Goal: Book appointment/travel/reservation

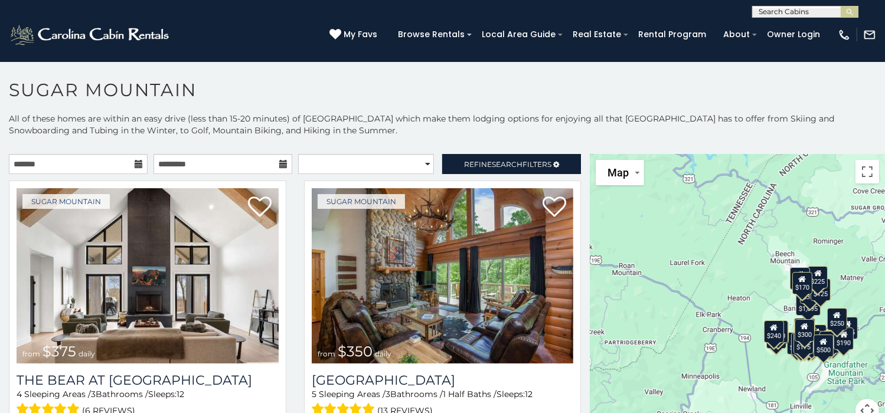
scroll to position [6, 0]
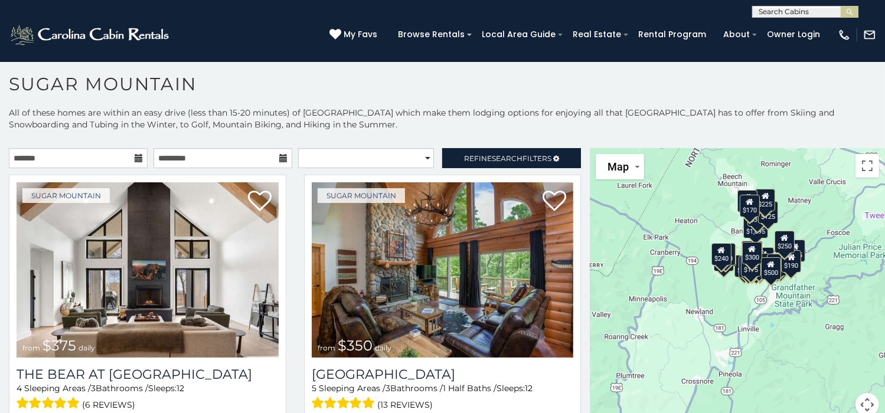
drag, startPoint x: 709, startPoint y: 312, endPoint x: 647, endPoint y: 226, distance: 105.9
click at [647, 226] on div "$375 $350 $350 $200 $375 $195 $265 $175 $190 $155 $290 $345 $175 $1,095 $195 $2…" at bounding box center [737, 289] width 295 height 283
click at [862, 401] on button "Map camera controls" at bounding box center [868, 405] width 24 height 24
click at [833, 342] on button "Zoom in" at bounding box center [838, 346] width 24 height 24
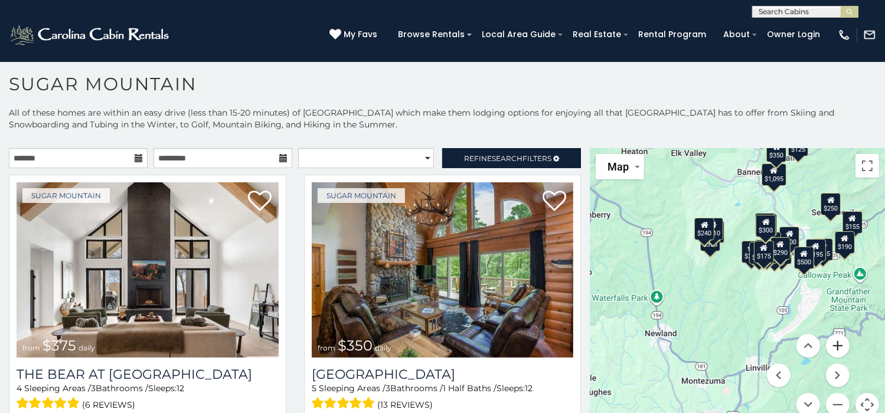
click at [833, 342] on button "Zoom in" at bounding box center [838, 346] width 24 height 24
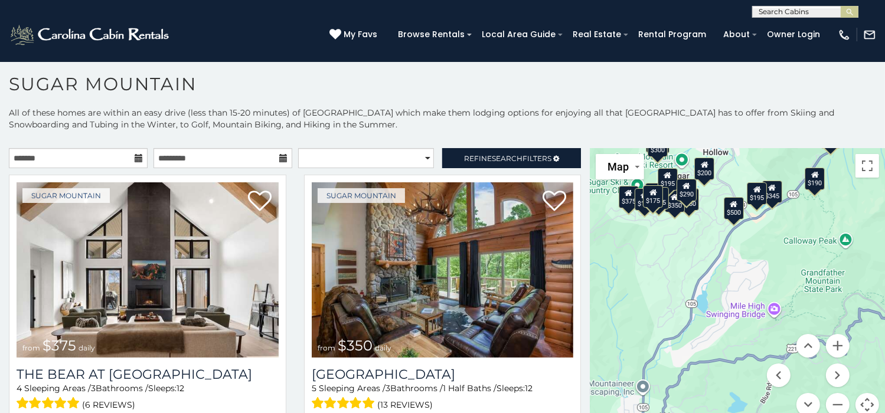
drag, startPoint x: 824, startPoint y: 285, endPoint x: 686, endPoint y: 259, distance: 140.1
click at [686, 259] on div "$375 $350 $350 $200 $375 $195 $265 $175 $190 $155 $290 $345 $175 $1,095 $195 $2…" at bounding box center [737, 289] width 295 height 283
click at [731, 213] on div "$500" at bounding box center [734, 208] width 20 height 22
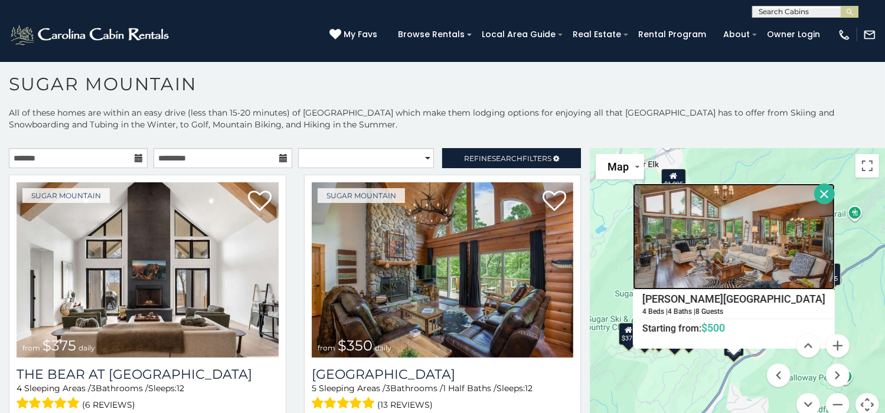
click at [784, 248] on img at bounding box center [734, 237] width 202 height 106
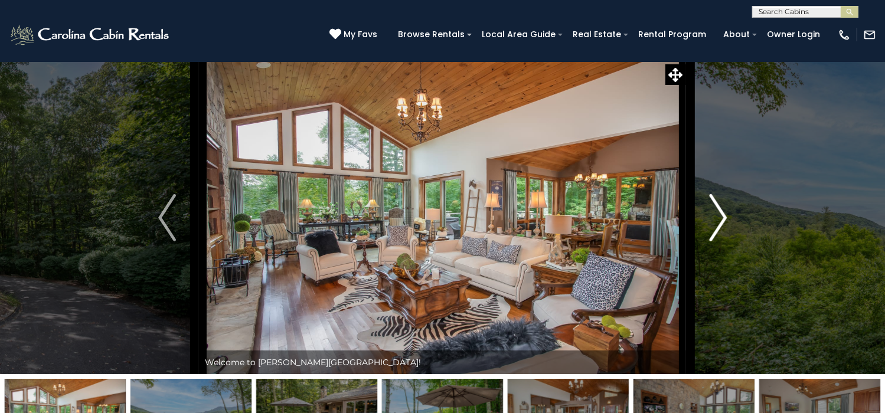
click at [722, 242] on img "Next" at bounding box center [718, 217] width 18 height 47
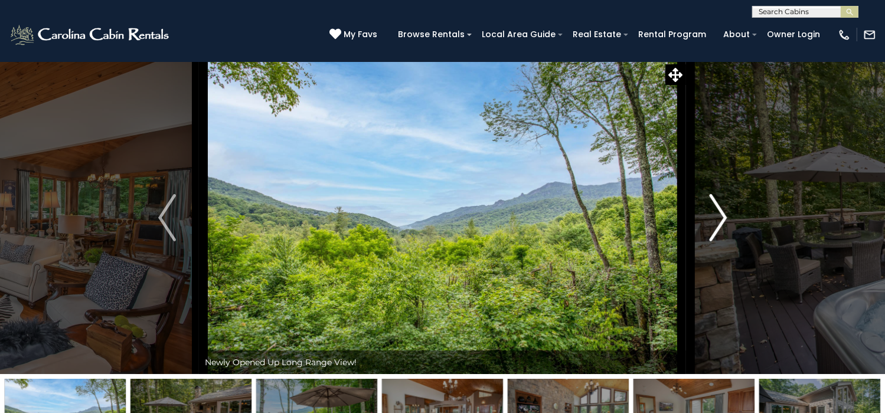
click at [722, 242] on img "Next" at bounding box center [718, 217] width 18 height 47
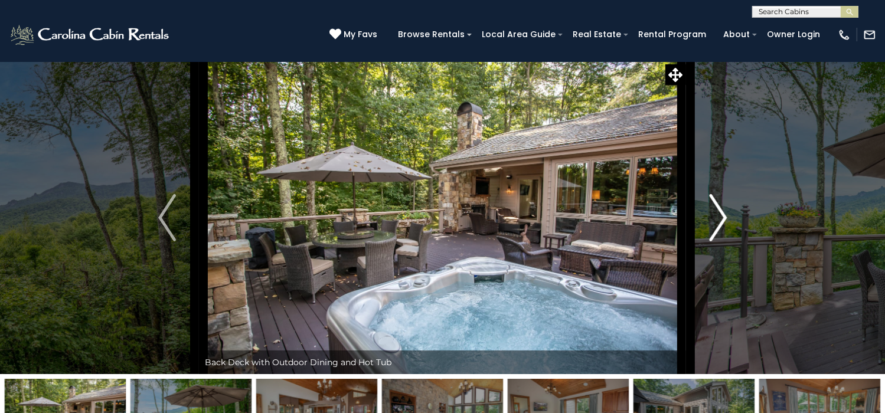
click at [722, 242] on img "Next" at bounding box center [718, 217] width 18 height 47
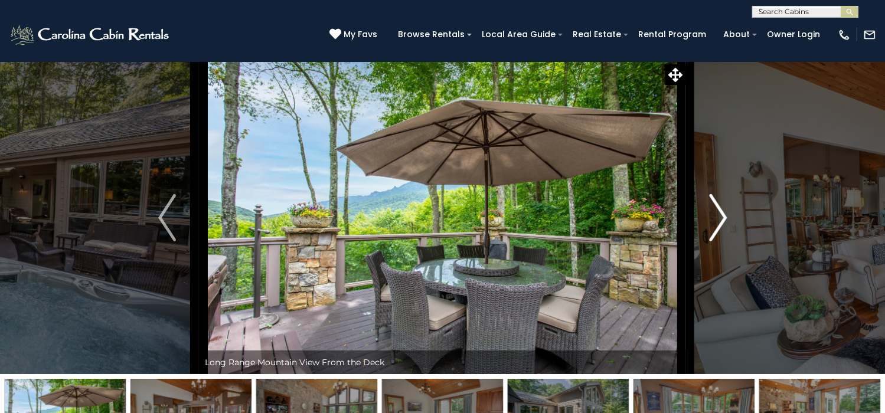
click at [722, 242] on img "Next" at bounding box center [718, 217] width 18 height 47
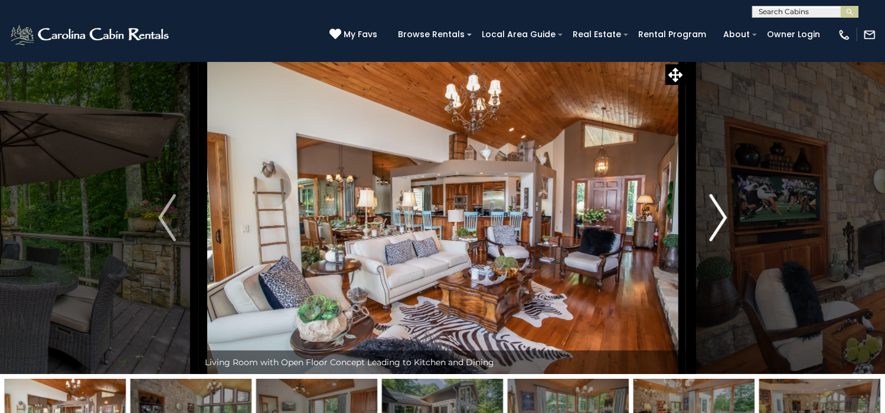
click at [722, 242] on img "Next" at bounding box center [718, 217] width 18 height 47
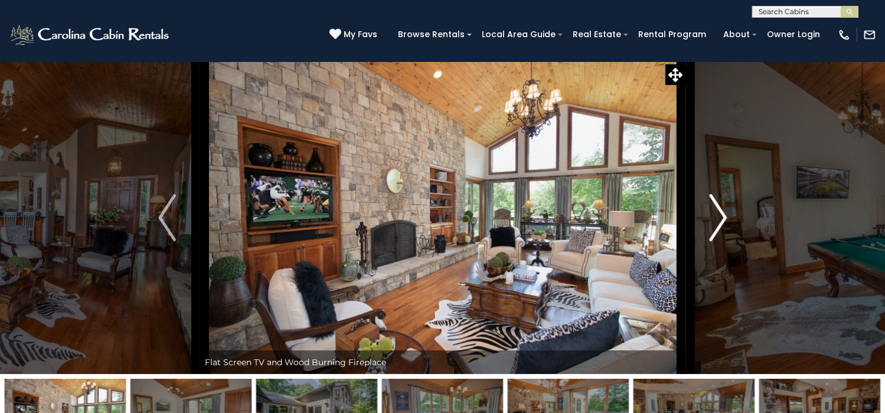
click at [722, 242] on img "Next" at bounding box center [718, 217] width 18 height 47
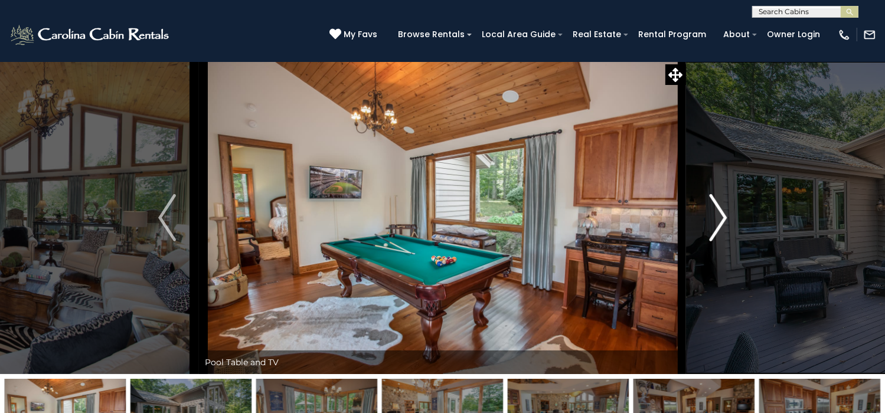
click at [722, 242] on img "Next" at bounding box center [718, 217] width 18 height 47
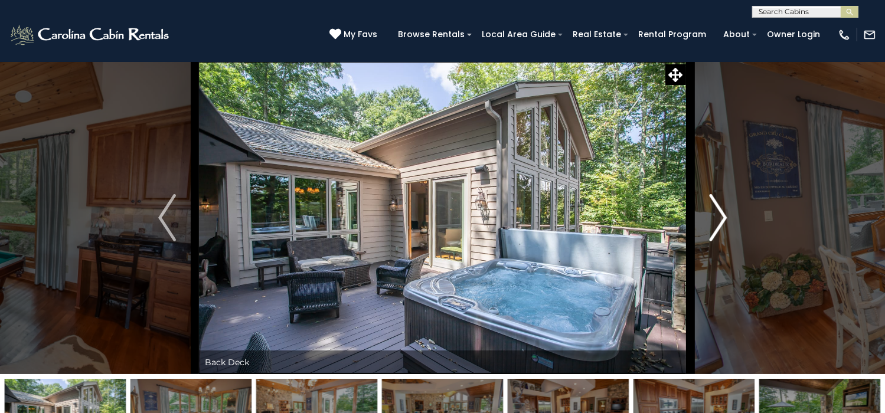
click at [722, 242] on img "Next" at bounding box center [718, 217] width 18 height 47
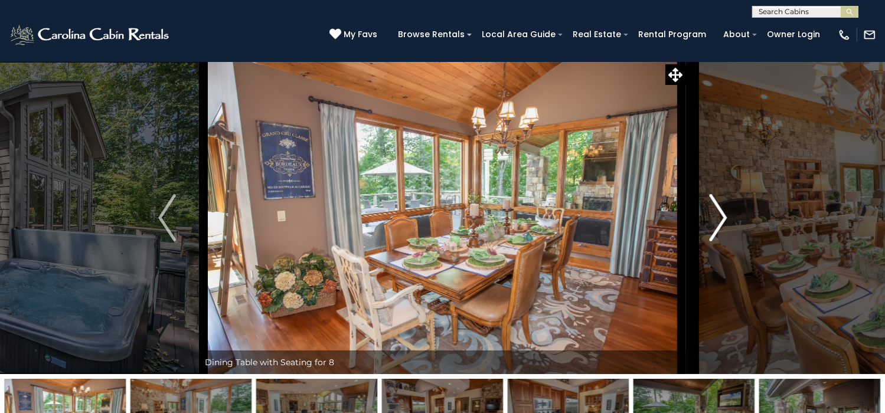
click at [722, 242] on img "Next" at bounding box center [718, 217] width 18 height 47
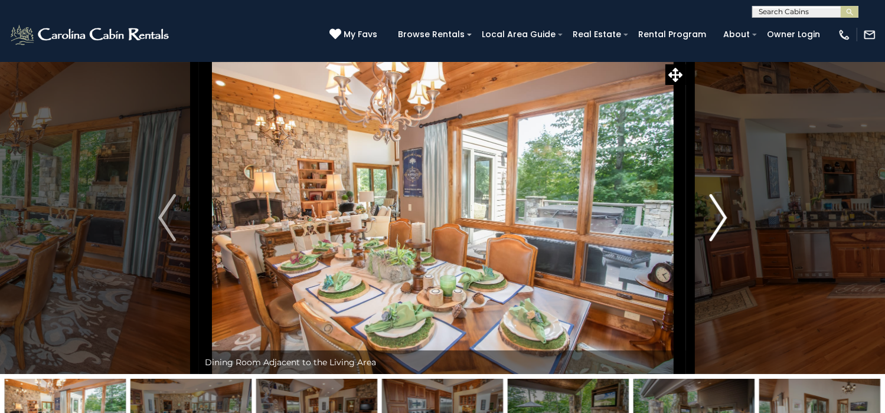
click at [722, 242] on img "Next" at bounding box center [718, 217] width 18 height 47
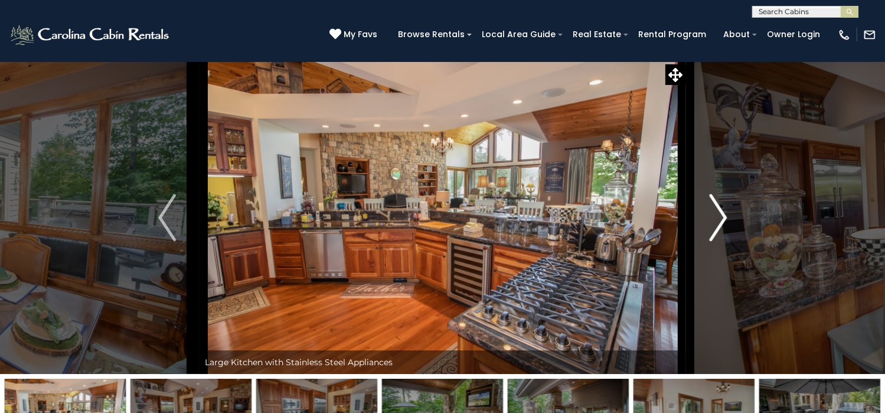
click at [722, 242] on img "Next" at bounding box center [718, 217] width 18 height 47
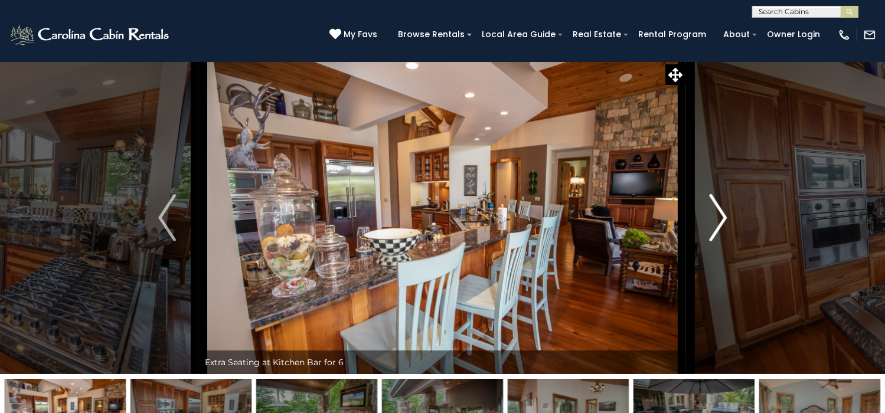
click at [722, 242] on img "Next" at bounding box center [718, 217] width 18 height 47
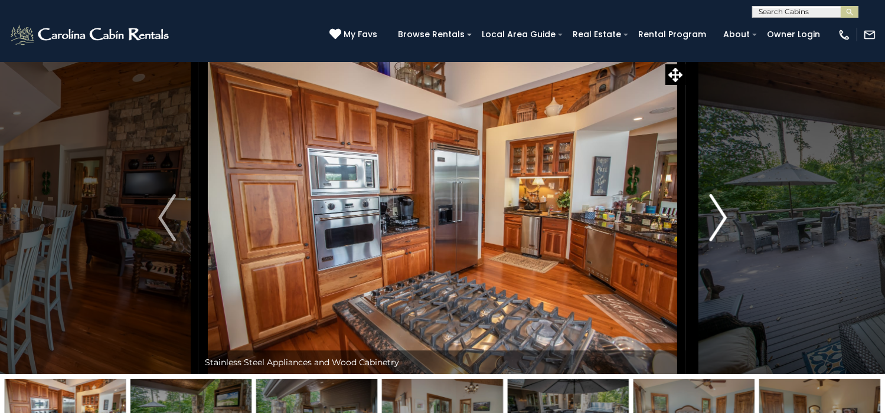
click at [722, 242] on img "Next" at bounding box center [718, 217] width 18 height 47
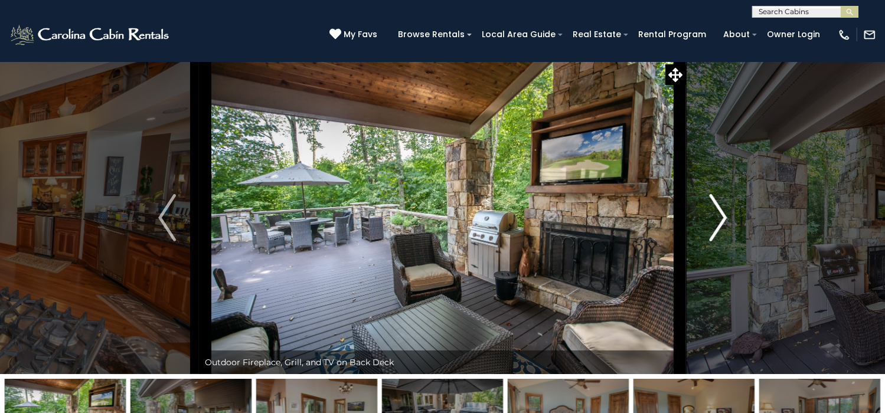
click at [722, 242] on img "Next" at bounding box center [718, 217] width 18 height 47
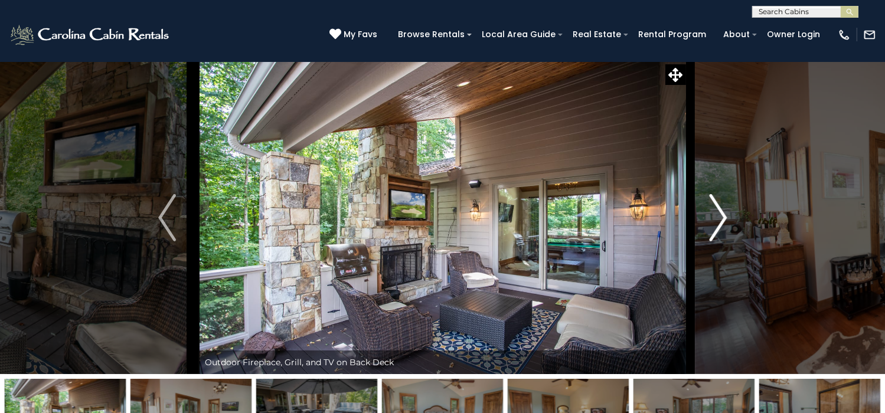
click at [722, 242] on img "Next" at bounding box center [718, 217] width 18 height 47
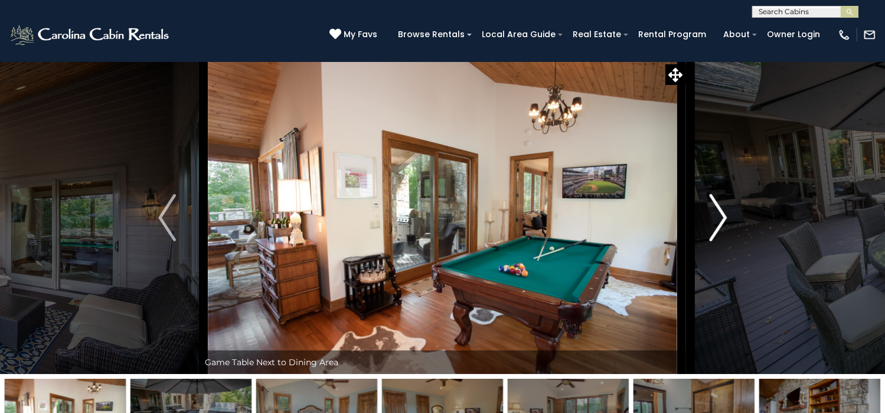
click at [722, 242] on img "Next" at bounding box center [718, 217] width 18 height 47
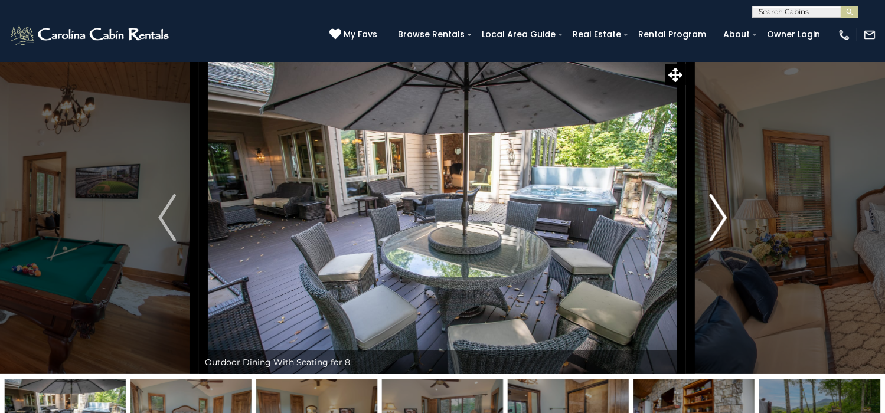
click at [722, 242] on img "Next" at bounding box center [718, 217] width 18 height 47
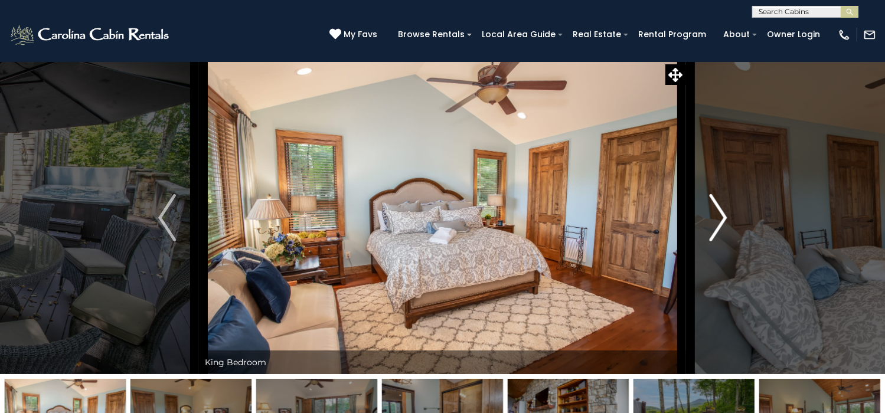
click at [722, 242] on img "Next" at bounding box center [718, 217] width 18 height 47
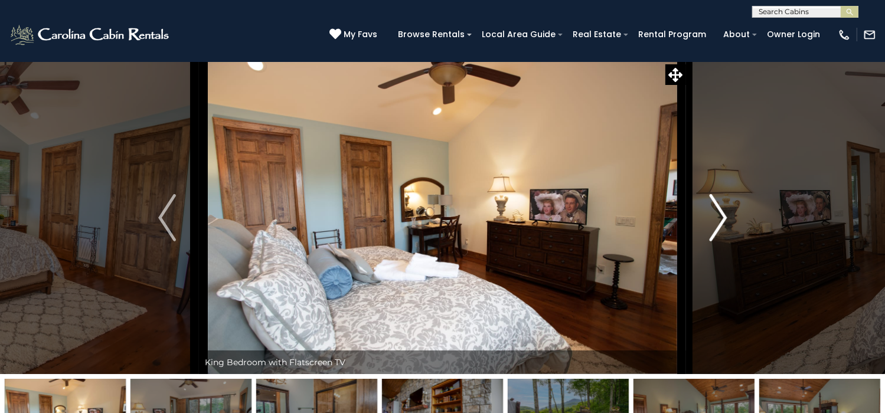
click at [722, 242] on img "Next" at bounding box center [718, 217] width 18 height 47
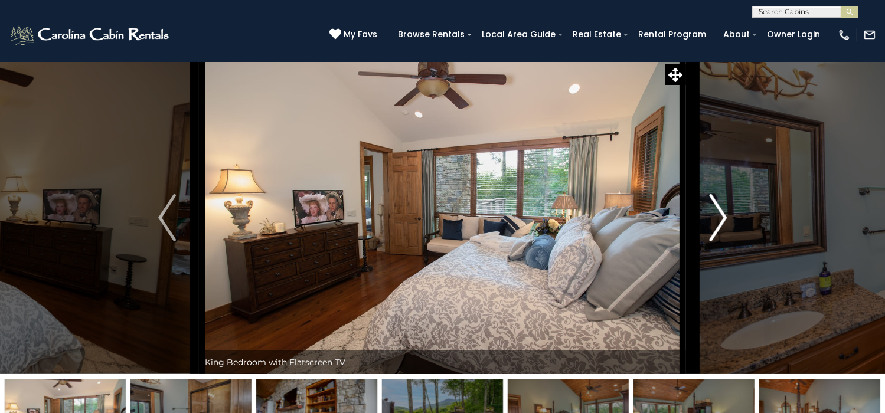
click at [722, 242] on img "Next" at bounding box center [718, 217] width 18 height 47
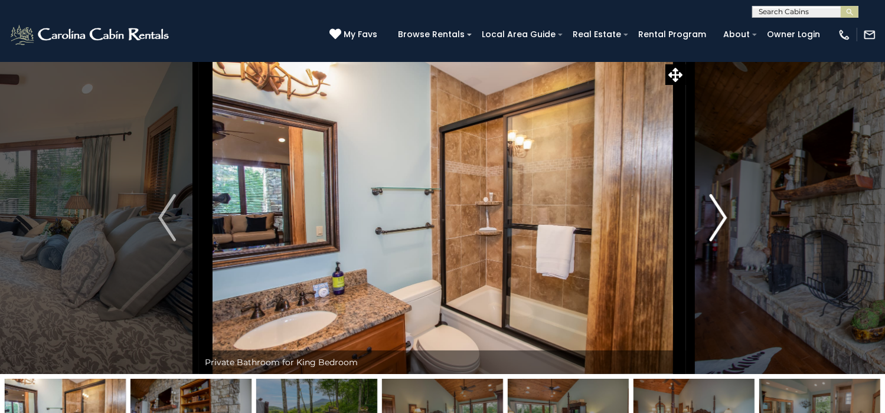
click at [722, 242] on img "Next" at bounding box center [718, 217] width 18 height 47
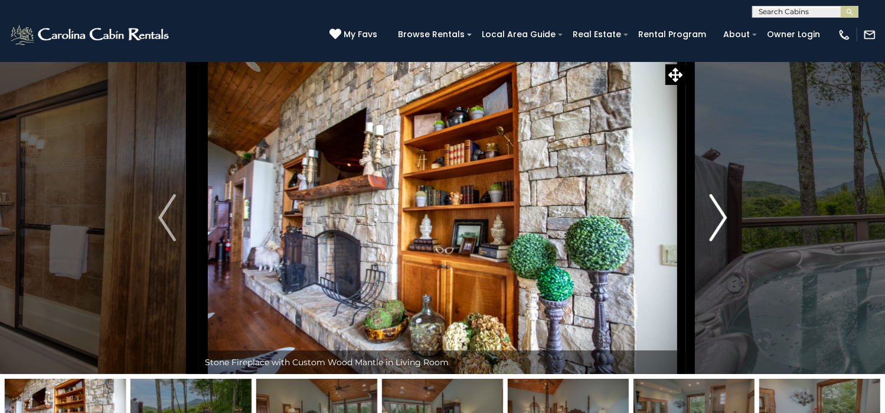
click at [722, 242] on img "Next" at bounding box center [718, 217] width 18 height 47
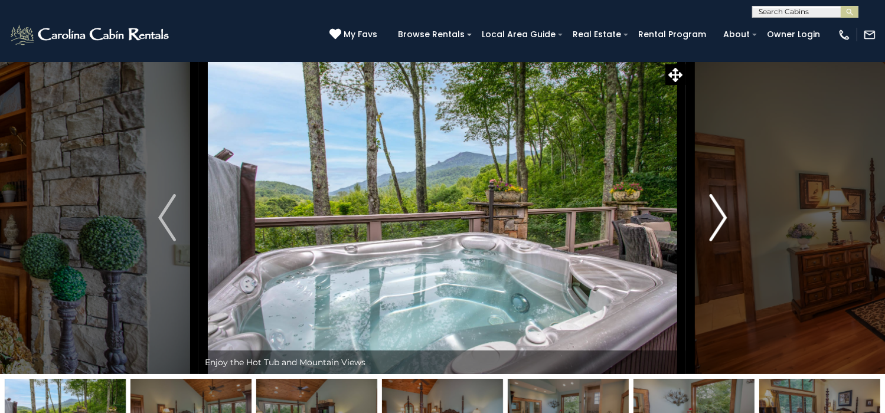
click at [722, 242] on img "Next" at bounding box center [718, 217] width 18 height 47
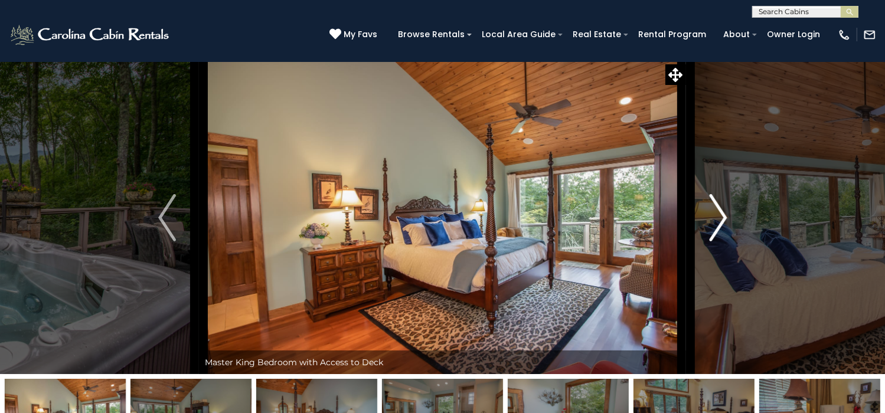
click at [722, 242] on img "Next" at bounding box center [718, 217] width 18 height 47
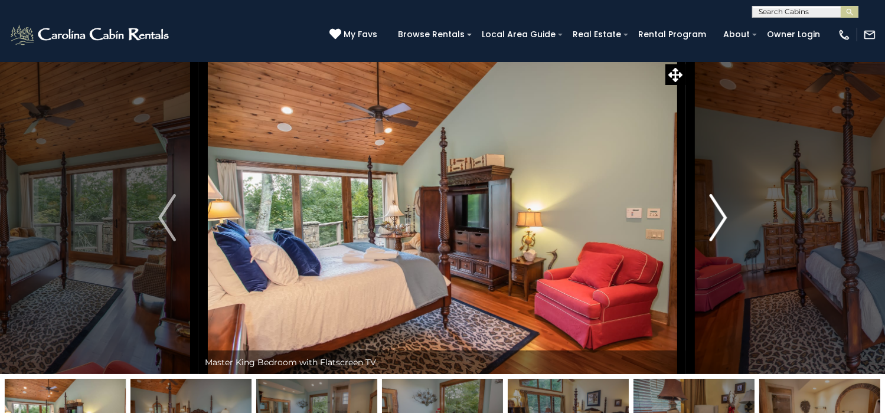
click at [722, 242] on img "Next" at bounding box center [718, 217] width 18 height 47
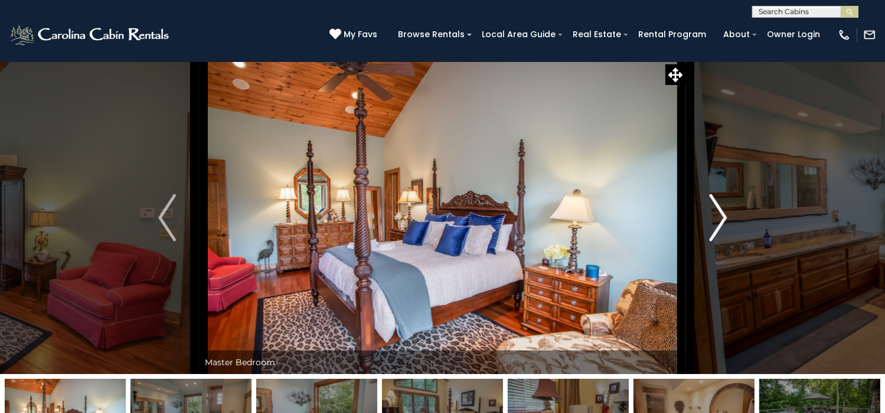
click at [722, 242] on img "Next" at bounding box center [718, 217] width 18 height 47
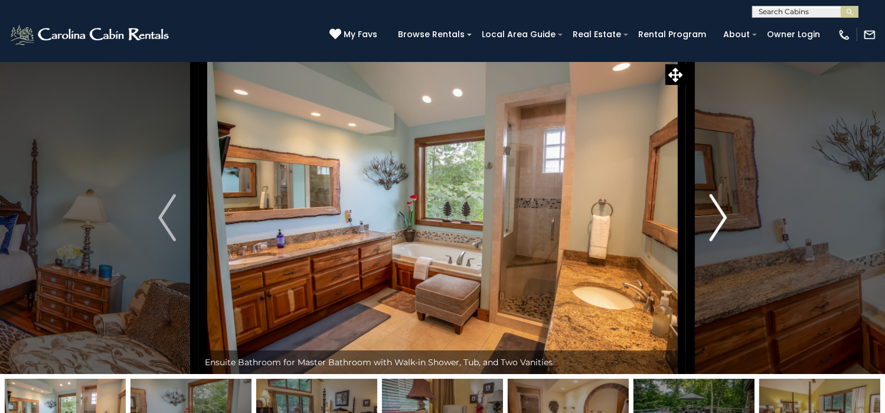
click at [722, 242] on img "Next" at bounding box center [718, 217] width 18 height 47
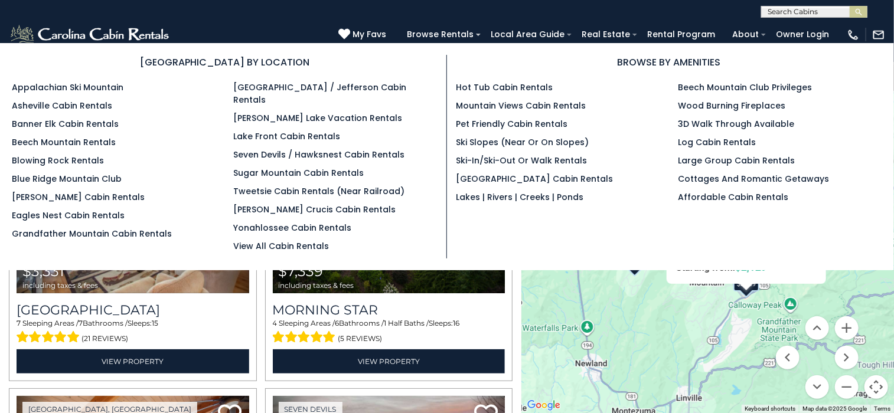
scroll to position [2085, 0]
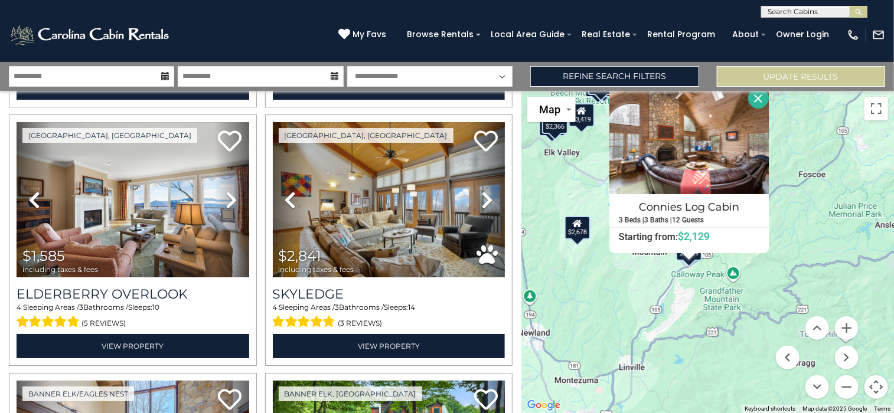
drag, startPoint x: 636, startPoint y: 311, endPoint x: 579, endPoint y: 276, distance: 66.6
click at [579, 276] on div "$3,331 $7,339 $2,314 $3,115 $5,274 $2,649 $2,214 $2,588 $3,136 $3,021 $2,367 $2…" at bounding box center [708, 252] width 373 height 323
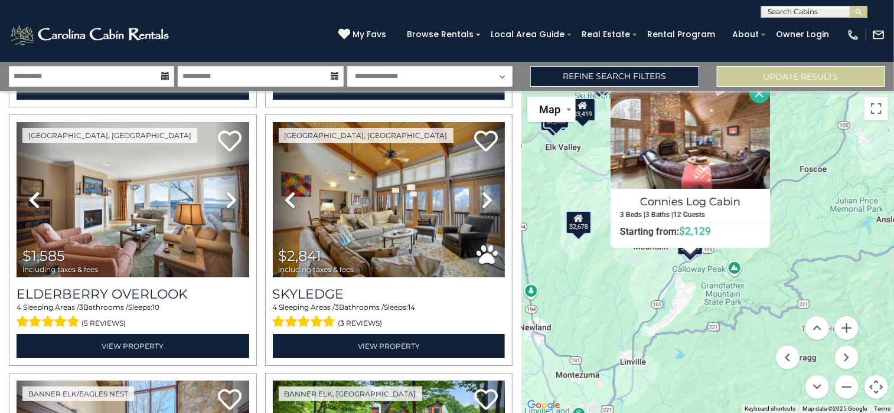
click at [760, 97] on button "Close" at bounding box center [760, 93] width 21 height 21
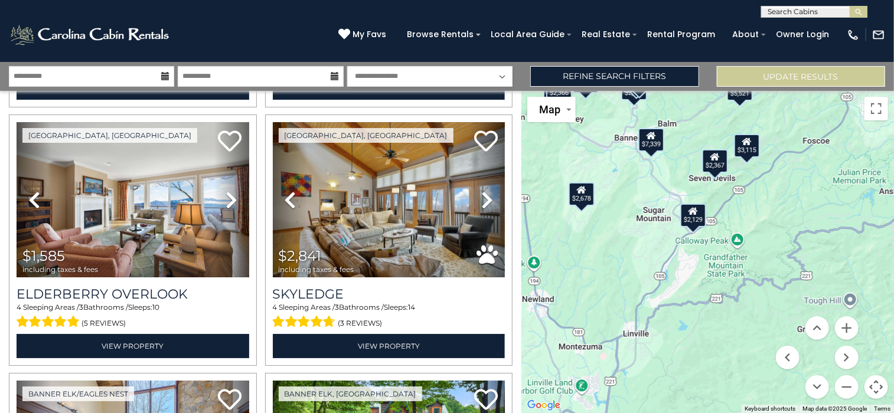
drag, startPoint x: 612, startPoint y: 286, endPoint x: 615, endPoint y: 257, distance: 29.7
click at [760, 79] on button "Update Results" at bounding box center [801, 76] width 168 height 21
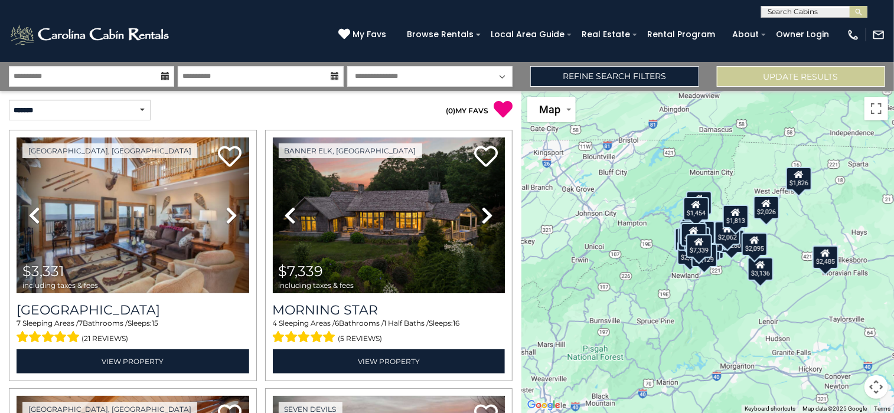
click at [874, 381] on button "Map camera controls" at bounding box center [877, 388] width 24 height 24
click at [846, 328] on button "Zoom in" at bounding box center [847, 329] width 24 height 24
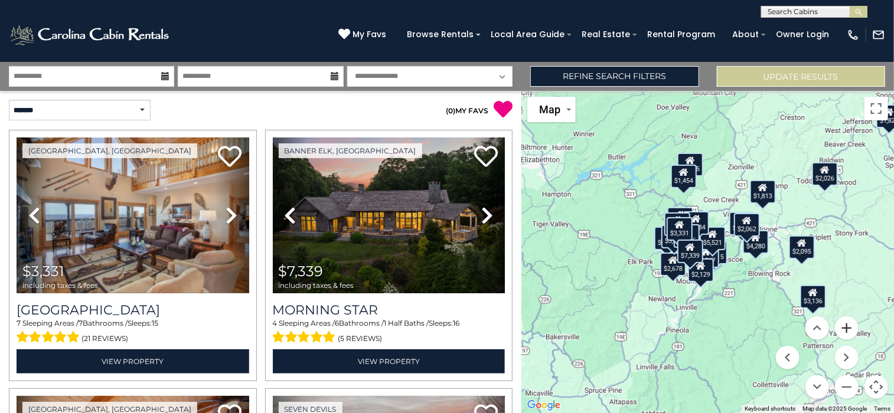
click at [846, 328] on button "Zoom in" at bounding box center [847, 329] width 24 height 24
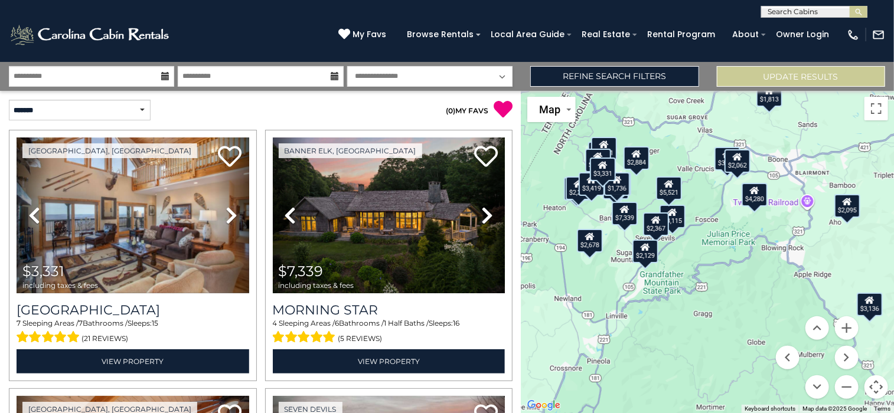
drag, startPoint x: 709, startPoint y: 359, endPoint x: 658, endPoint y: 306, distance: 73.5
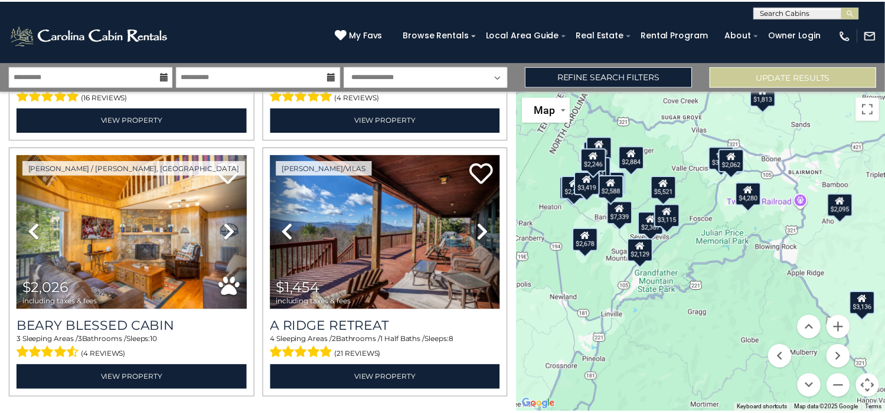
scroll to position [3632, 0]
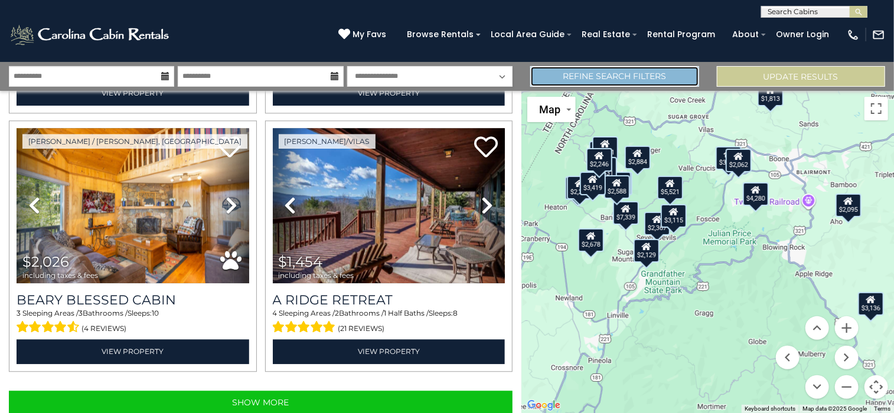
drag, startPoint x: 613, startPoint y: 74, endPoint x: 581, endPoint y: 77, distance: 31.5
click at [581, 77] on link "Refine Search Filters" at bounding box center [614, 76] width 168 height 21
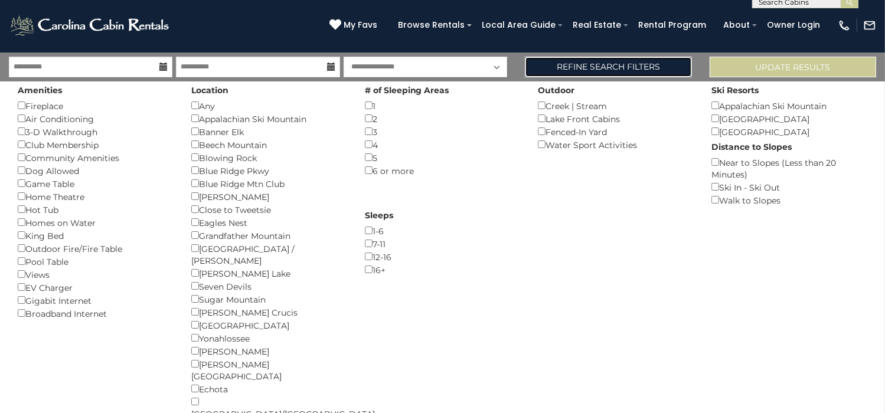
scroll to position [11, 0]
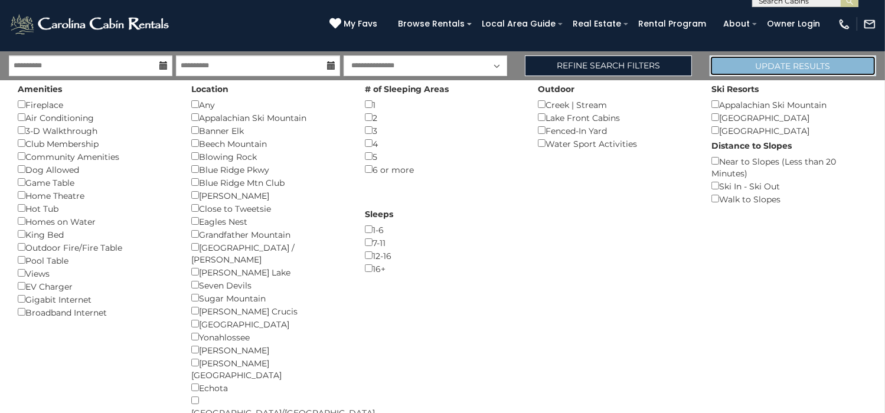
click at [810, 66] on button "Update Results" at bounding box center [793, 66] width 167 height 21
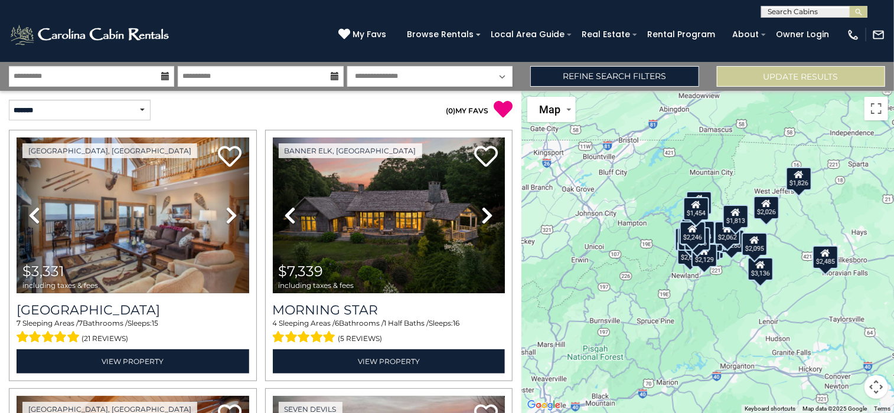
click at [877, 389] on button "Map camera controls" at bounding box center [877, 388] width 24 height 24
click at [846, 324] on button "Zoom in" at bounding box center [847, 329] width 24 height 24
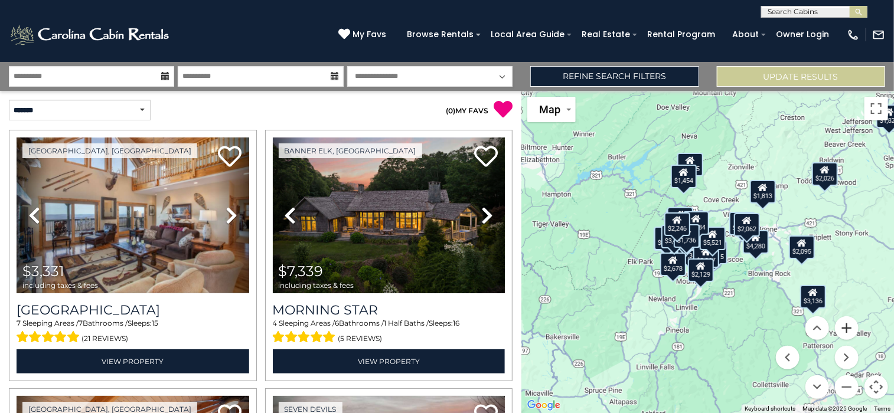
click at [846, 324] on button "Zoom in" at bounding box center [847, 329] width 24 height 24
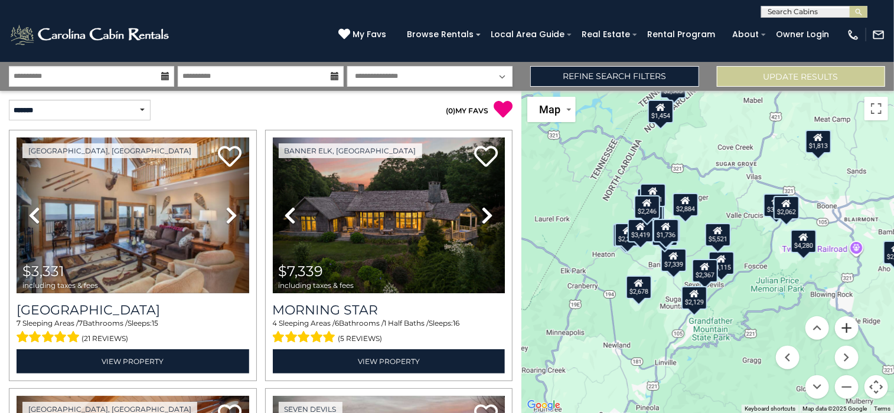
click at [846, 324] on button "Zoom in" at bounding box center [847, 329] width 24 height 24
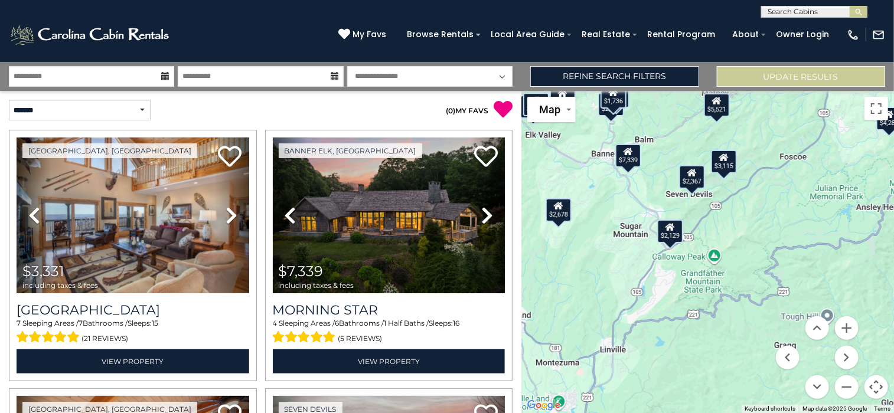
drag, startPoint x: 741, startPoint y: 363, endPoint x: 766, endPoint y: 220, distance: 144.6
click at [766, 220] on div "$3,331 $7,339 $2,314 $3,115 $4,280 $2,649 $2,214 $2,588 $3,136 $3,021 $2,367 $2…" at bounding box center [708, 252] width 373 height 323
